Goal: Navigation & Orientation: Find specific page/section

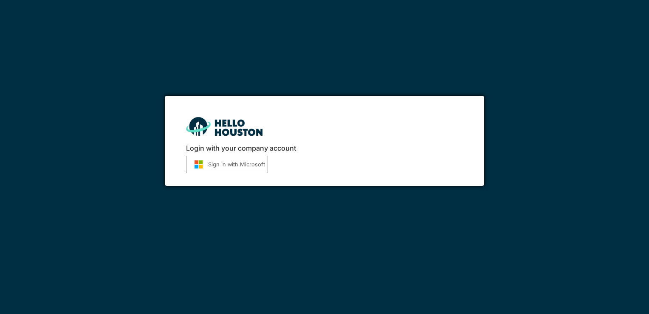
click at [233, 161] on button "Sign in with Microsoft" at bounding box center [227, 164] width 82 height 17
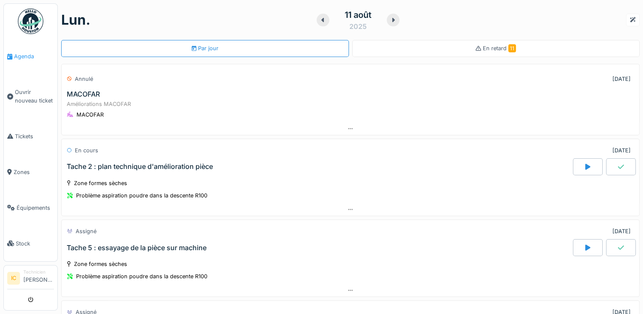
click at [19, 58] on span "Agenda" at bounding box center [34, 56] width 40 height 8
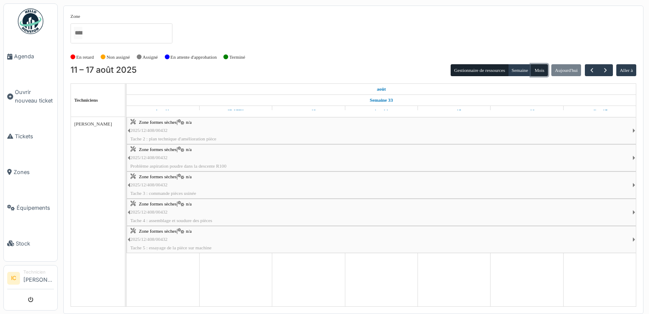
click at [540, 68] on button "Mois" at bounding box center [539, 70] width 17 height 12
